Goal: Information Seeking & Learning: Find specific fact

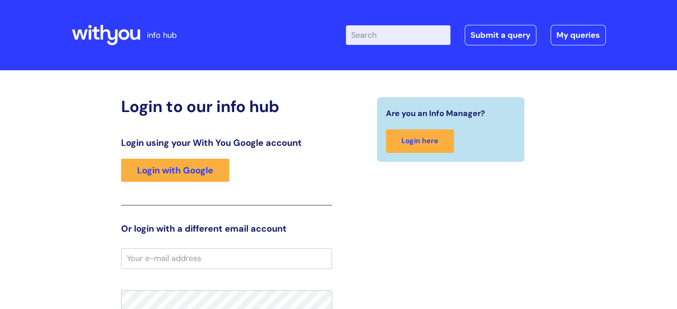
click at [411, 36] on input "Enter your search term here..." at bounding box center [398, 35] width 105 height 20
type input "subsistence"
click button "Search" at bounding box center [0, 0] width 0 height 0
click at [411, 36] on input "Enter your search term here..." at bounding box center [398, 35] width 105 height 20
type input "subsistence"
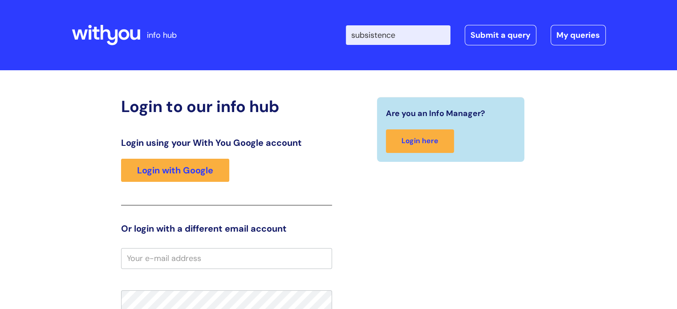
click button "Search" at bounding box center [0, 0] width 0 height 0
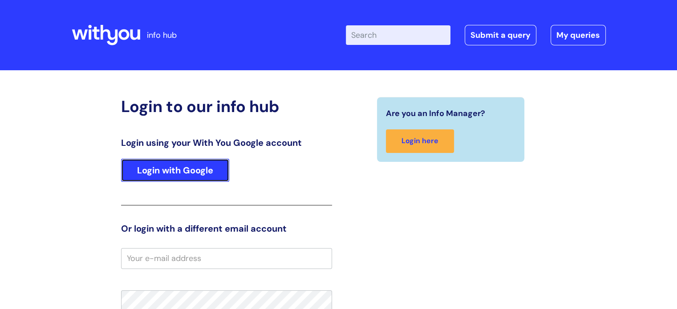
click at [199, 173] on link "Login with Google" at bounding box center [175, 170] width 108 height 23
